Goal: Find contact information: Find contact information

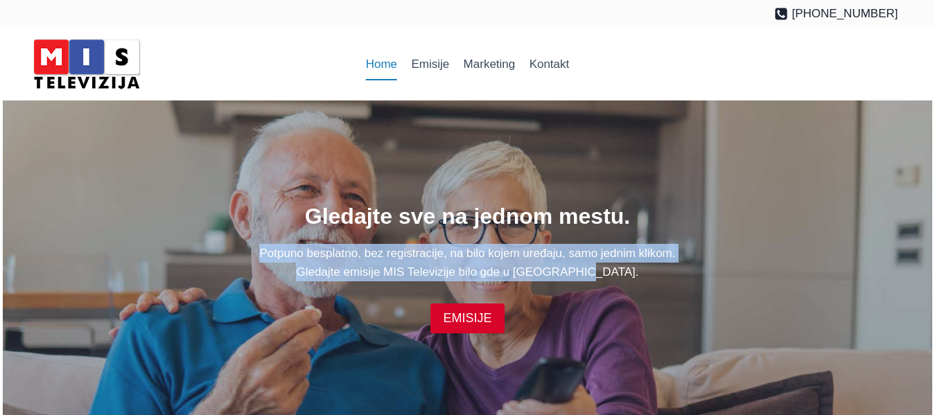
drag, startPoint x: 603, startPoint y: 273, endPoint x: 302, endPoint y: 256, distance: 300.7
click at [249, 240] on div "Gledajte sve na jednom mestu. Potpuno besplatno, bez registracije, na bilo koje…" at bounding box center [467, 267] width 861 height 135
click at [495, 264] on p "Potpuno besplatno, bez registracije, na bilo kojem uređaju, samo jednim klikom.…" at bounding box center [467, 262] width 861 height 37
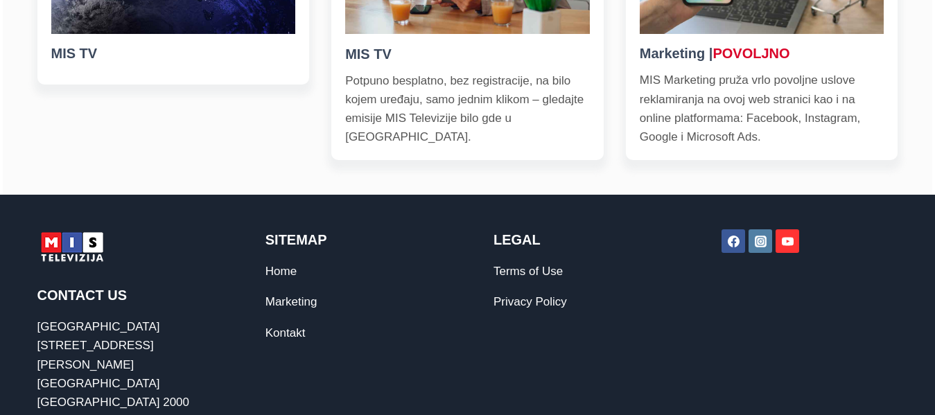
scroll to position [741, 0]
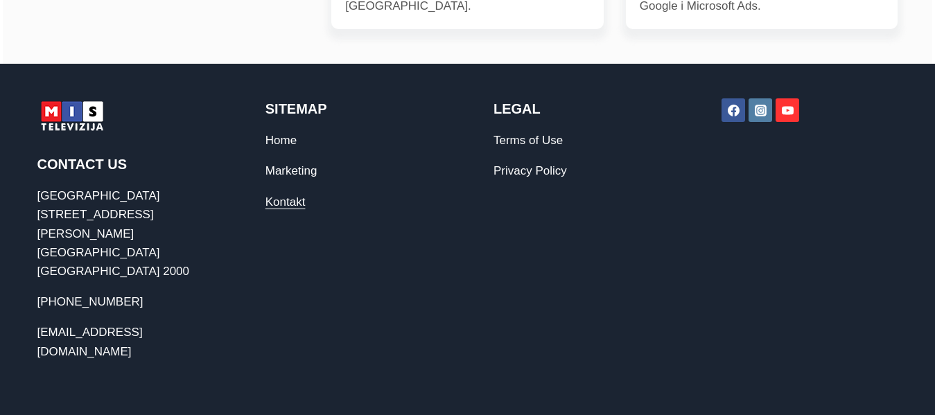
click at [282, 205] on link "Kontakt" at bounding box center [286, 202] width 40 height 13
